Goal: Task Accomplishment & Management: Complete application form

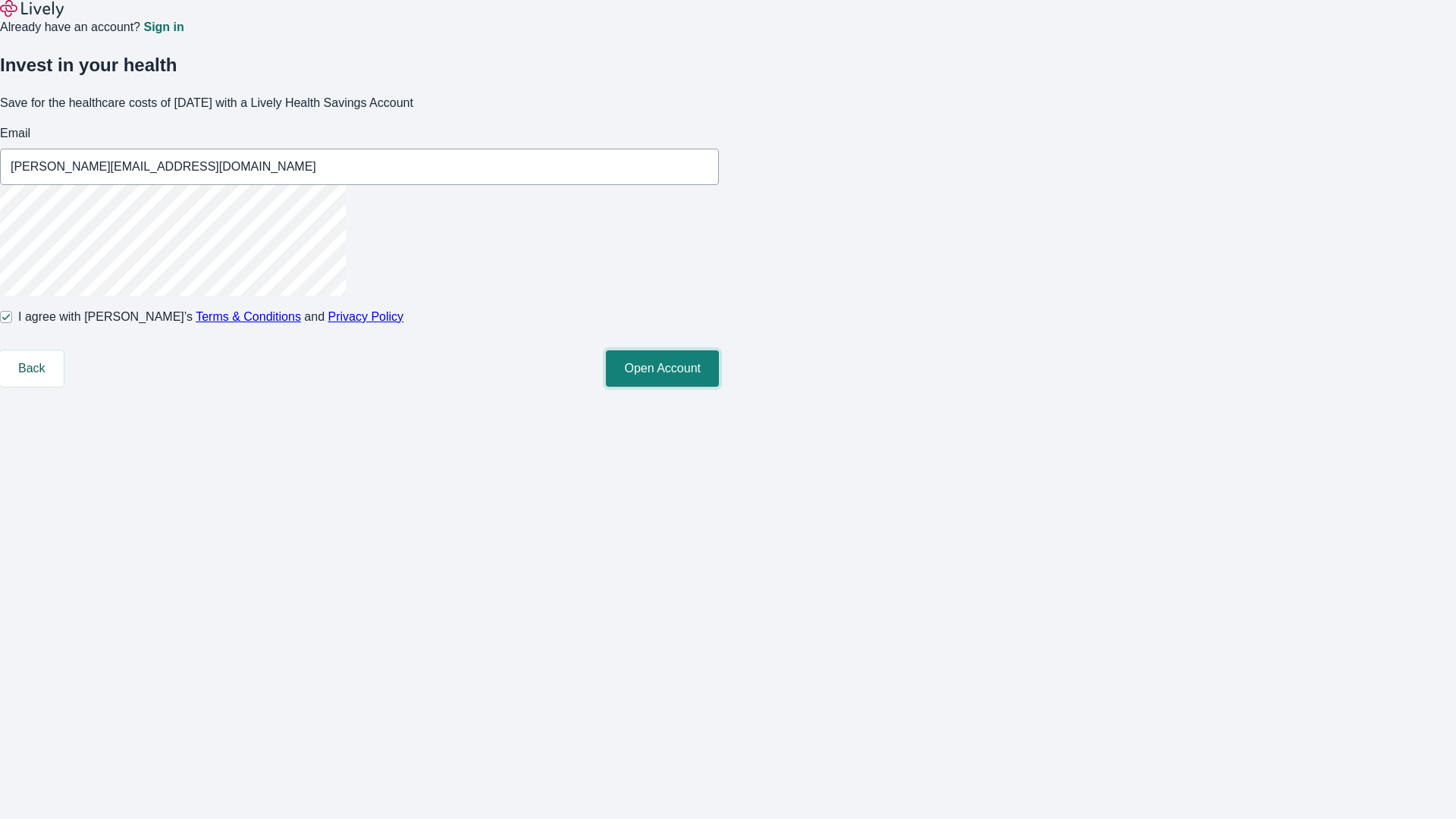
click at [719, 387] on button "Open Account" at bounding box center [663, 369] width 113 height 37
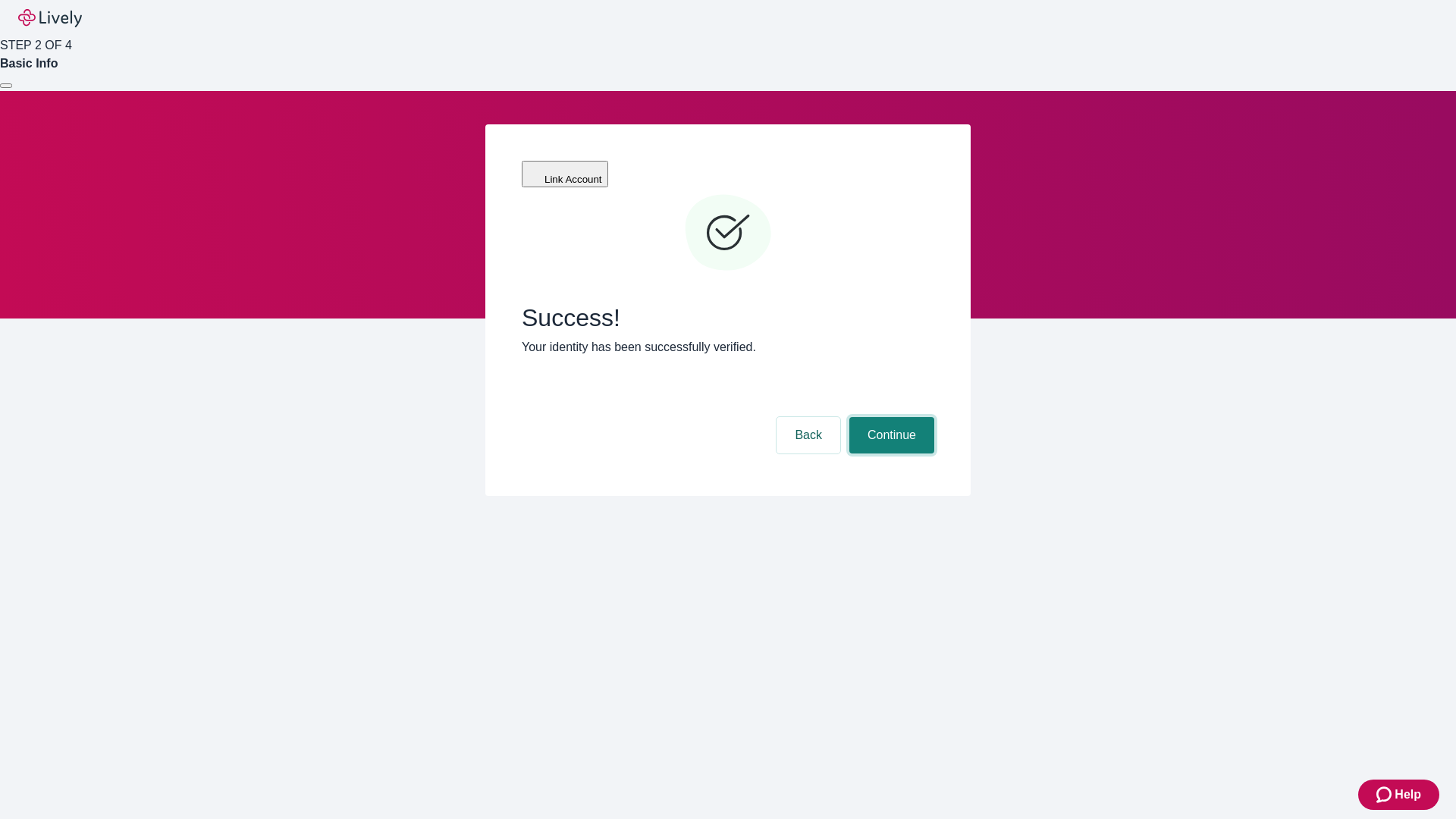
click at [890, 417] on button "Continue" at bounding box center [892, 436] width 85 height 37
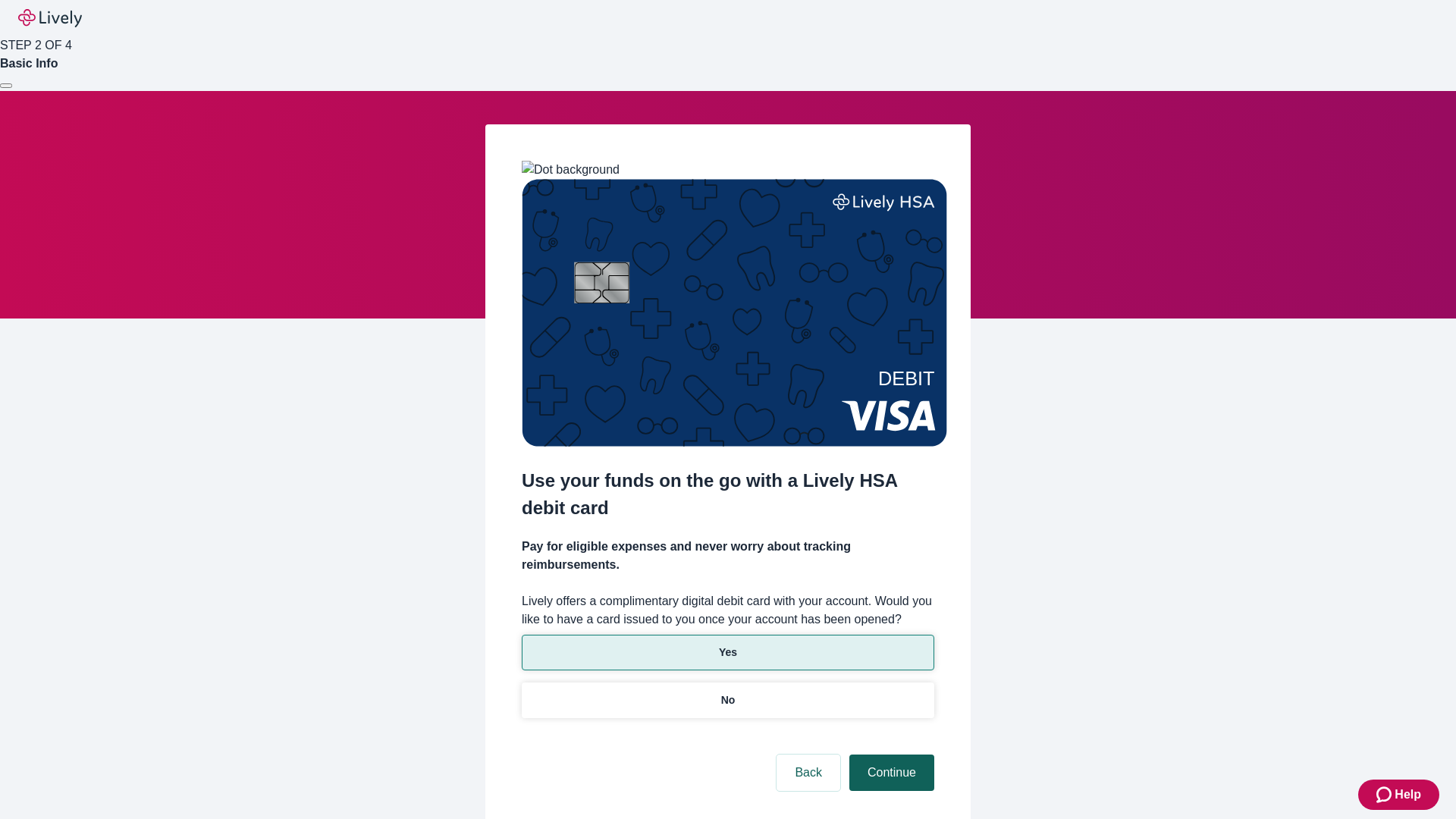
click at [728, 693] on p "No" at bounding box center [728, 701] width 15 height 16
click at [890, 755] on button "Continue" at bounding box center [892, 773] width 85 height 37
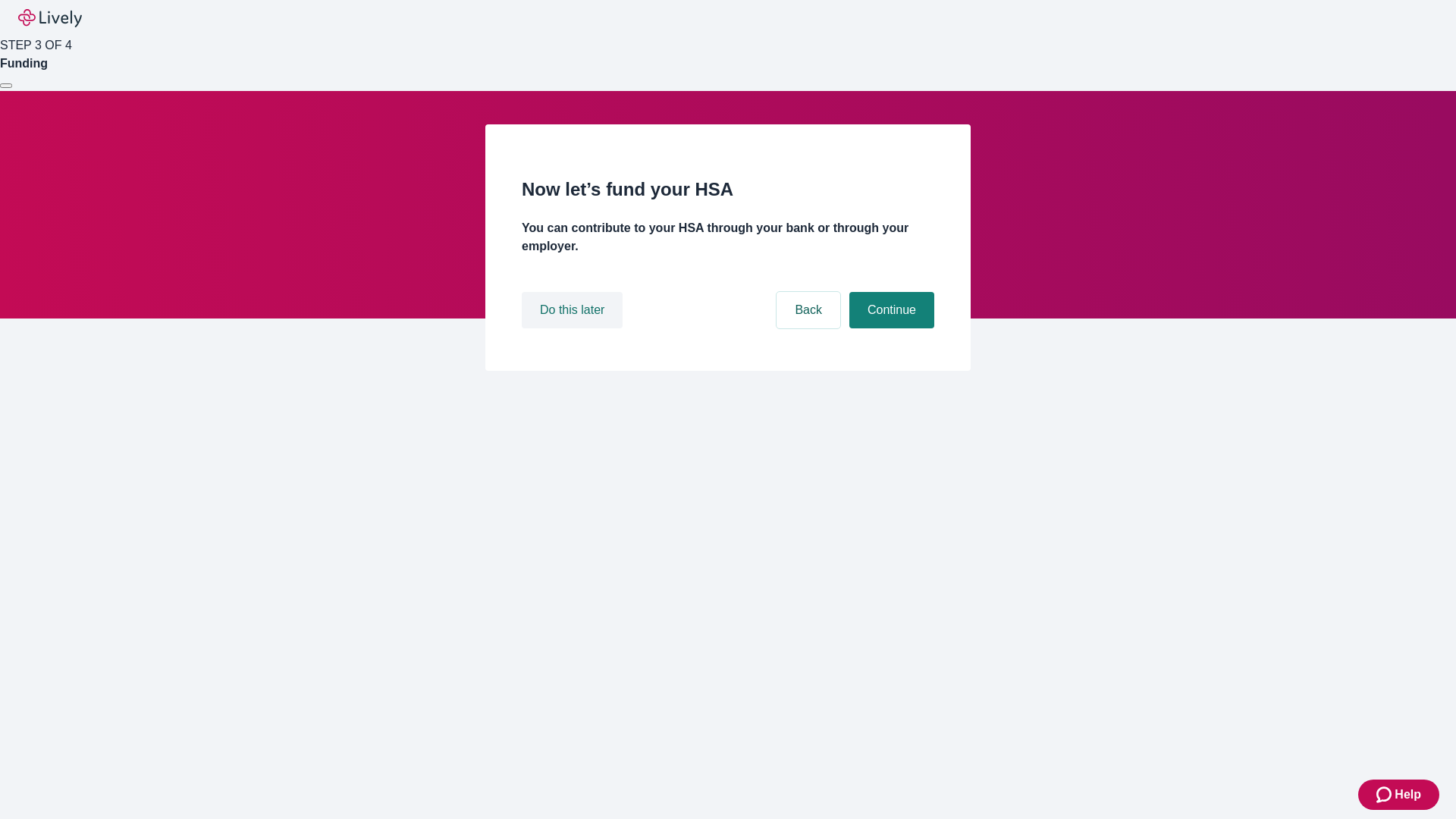
click at [574, 329] on button "Do this later" at bounding box center [572, 311] width 101 height 37
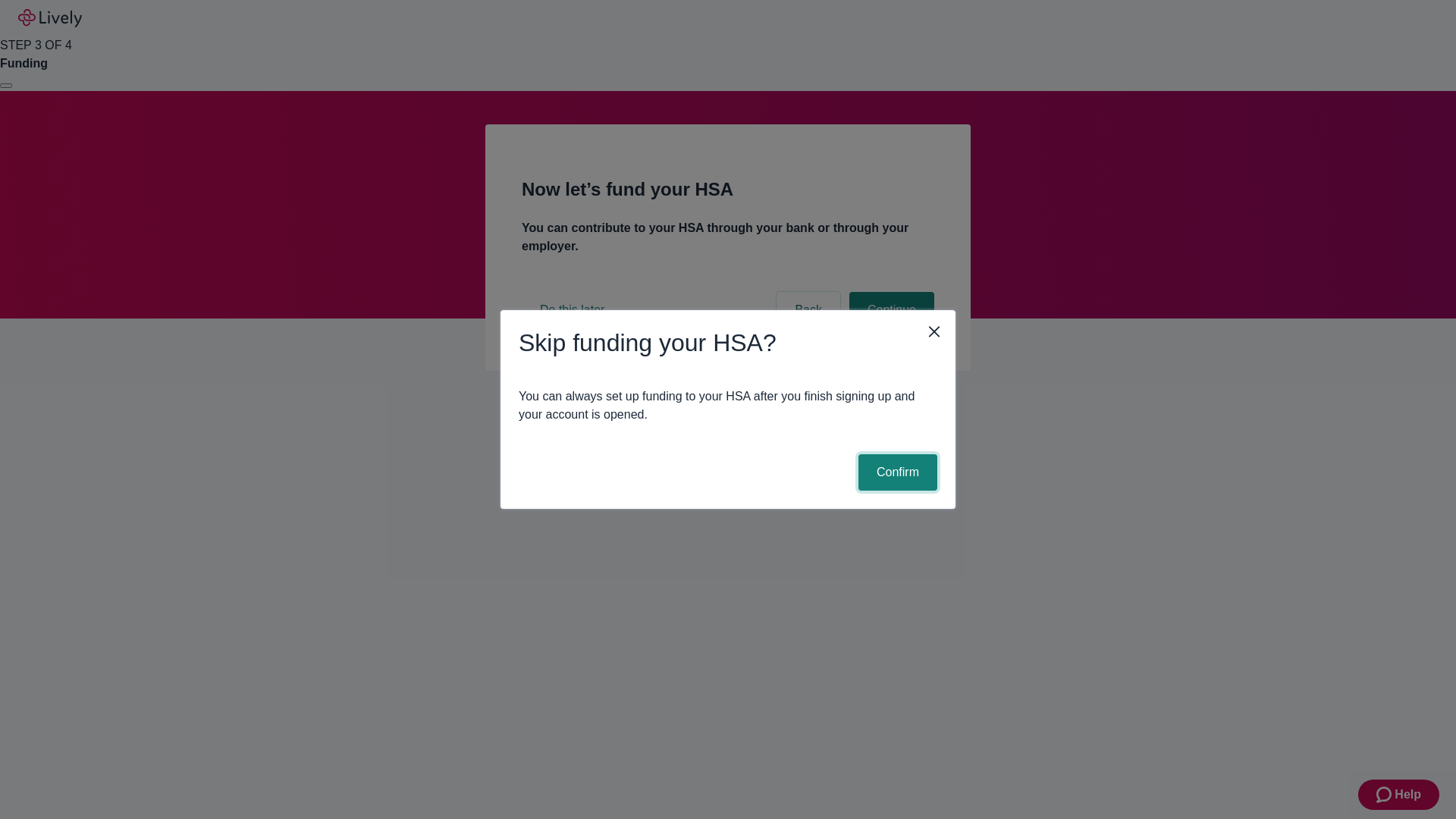
click at [895, 473] on button "Confirm" at bounding box center [897, 473] width 79 height 37
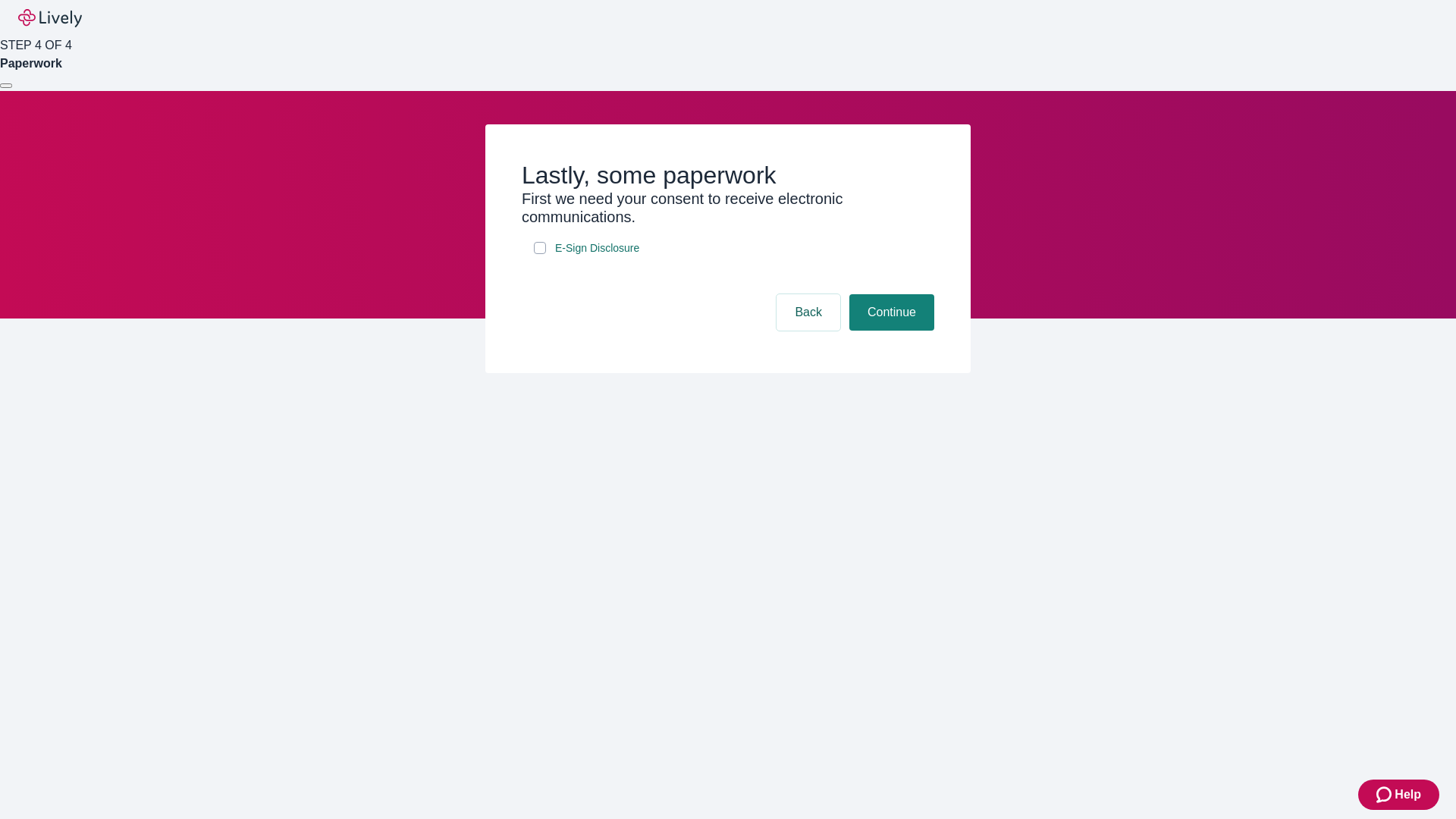
click at [540, 254] on input "E-Sign Disclosure" at bounding box center [539, 247] width 13 height 13
checkbox input "true"
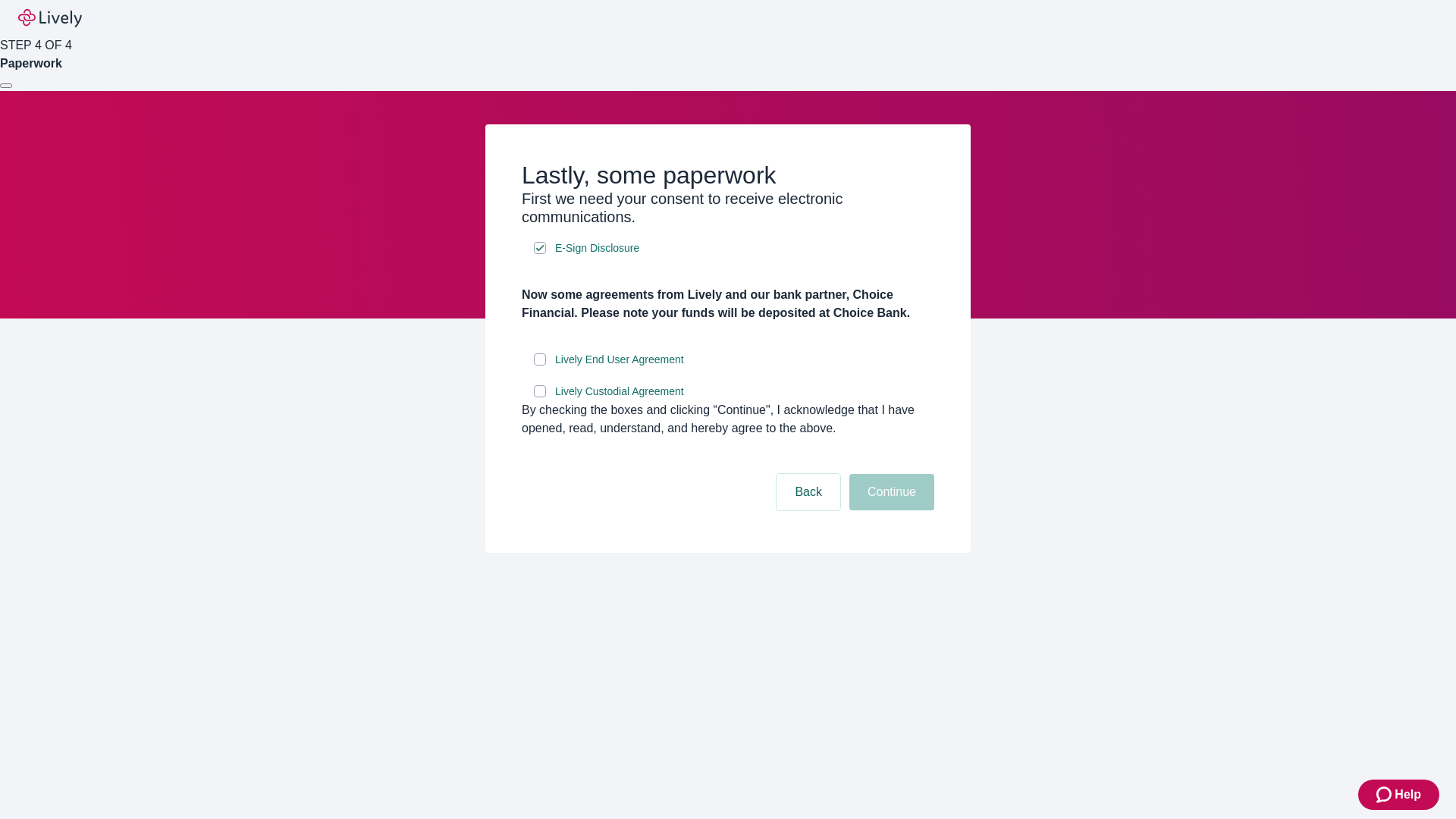
click at [540, 366] on input "Lively End User Agreement" at bounding box center [539, 359] width 13 height 13
checkbox input "true"
click at [540, 398] on input "Lively Custodial Agreement" at bounding box center [539, 391] width 13 height 13
checkbox input "true"
click at [890, 510] on button "Continue" at bounding box center [892, 493] width 85 height 37
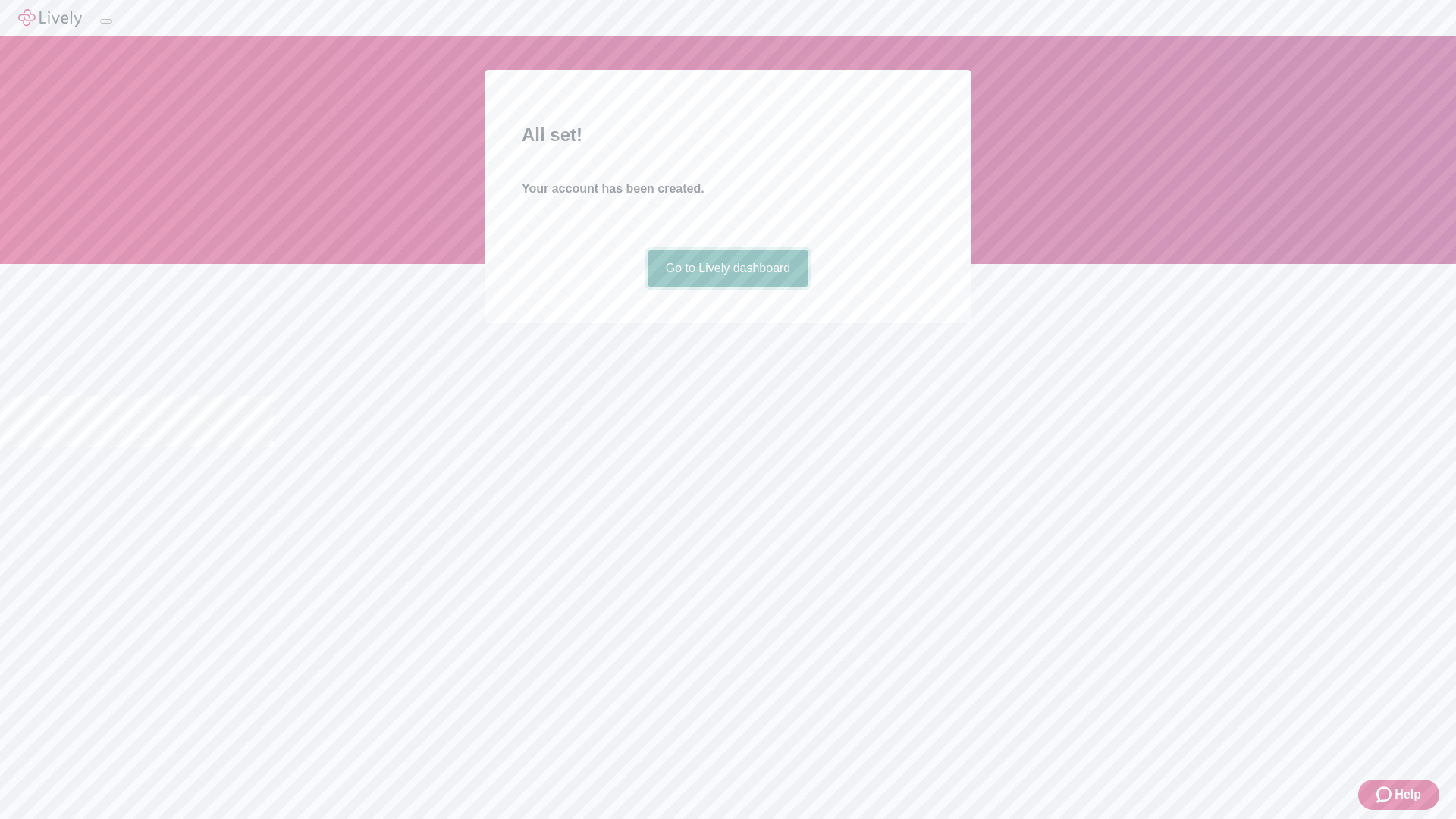
click at [728, 287] on link "Go to Lively dashboard" at bounding box center [728, 269] width 162 height 37
